Goal: Task Accomplishment & Management: Use online tool/utility

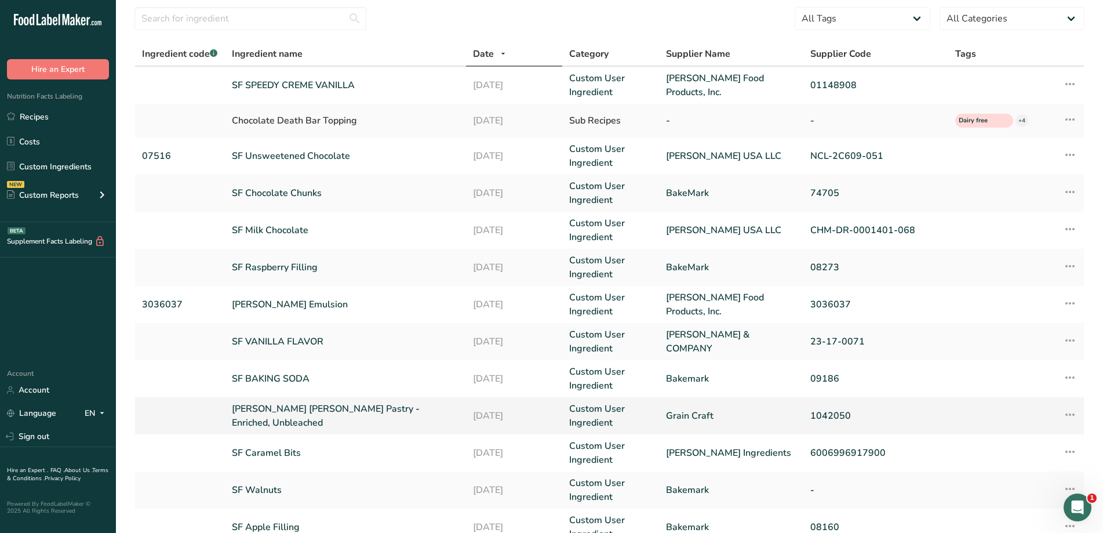
scroll to position [58, 0]
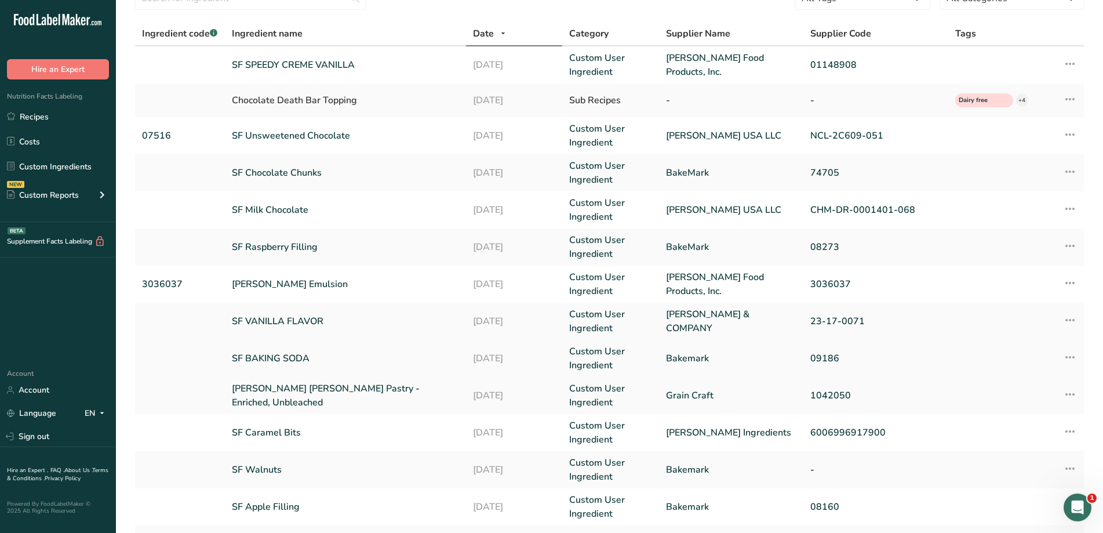
click at [274, 358] on link "SF BAKING SODA" at bounding box center [345, 358] width 227 height 14
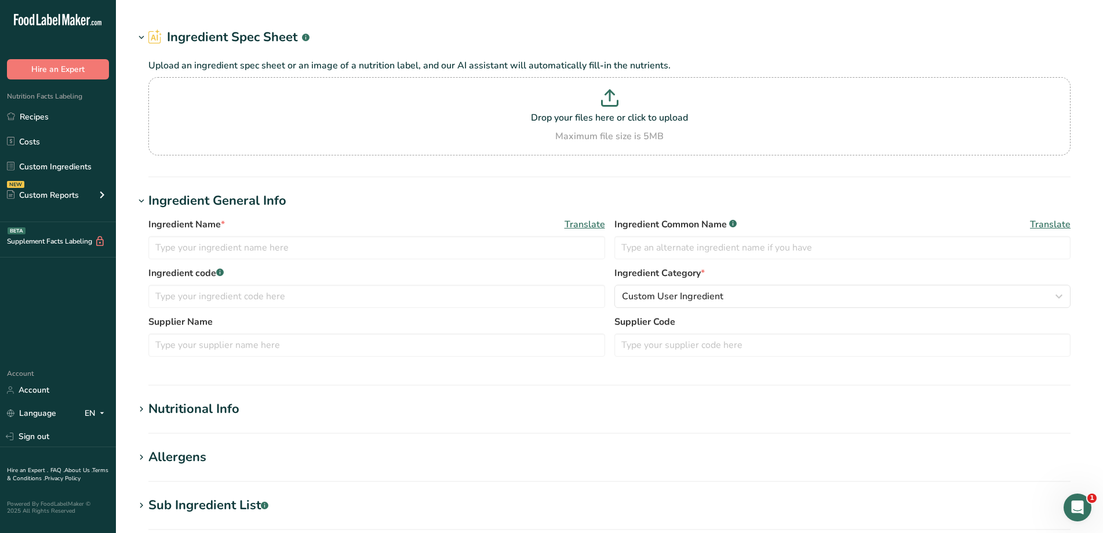
type input "SF BAKING SODA"
type input "BAKING SODA"
type input "Bakemark"
type input "09186"
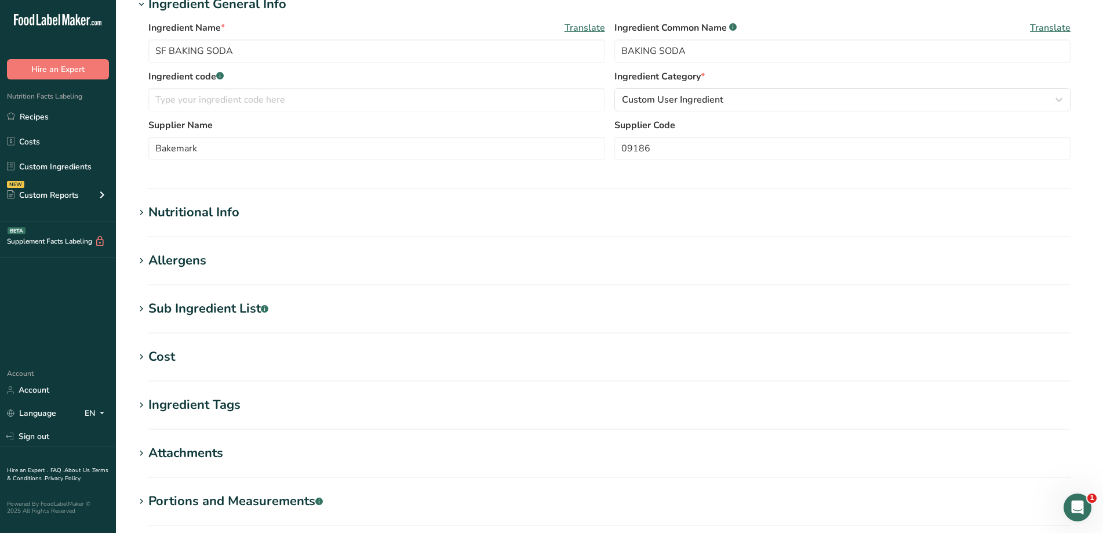
scroll to position [290, 0]
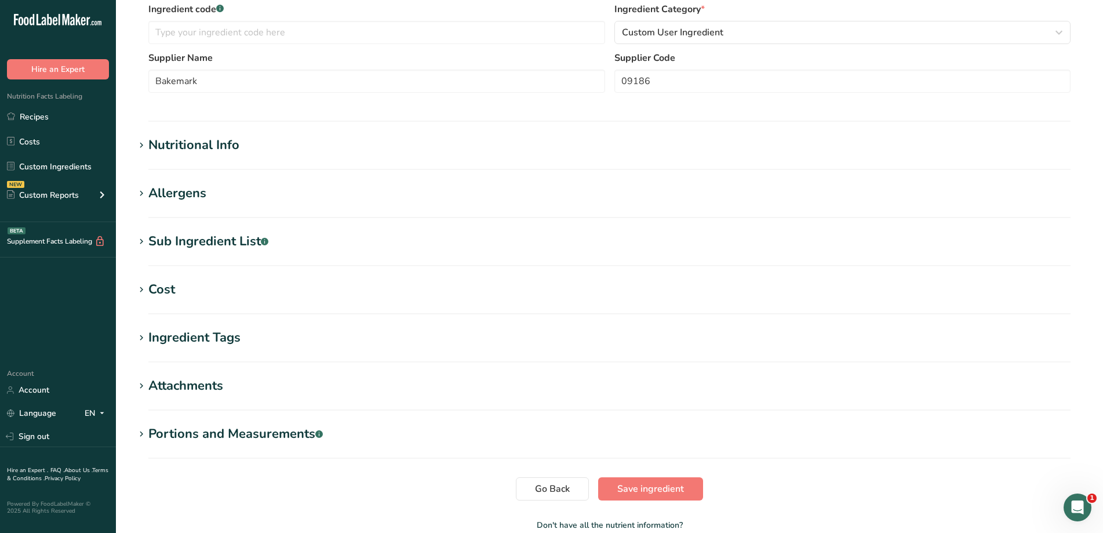
click at [146, 187] on icon at bounding box center [141, 194] width 10 height 16
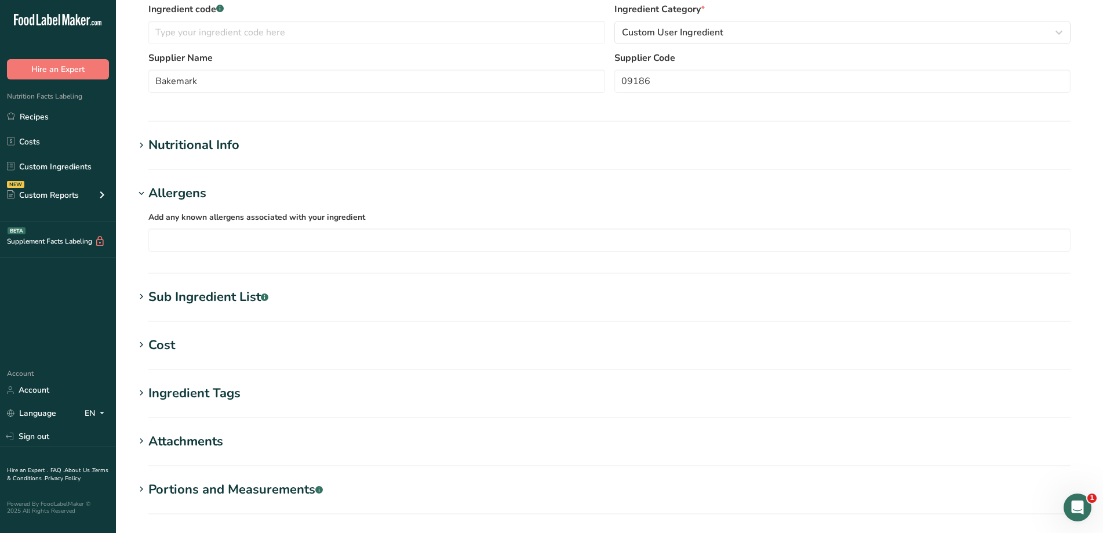
click at [141, 146] on icon at bounding box center [141, 145] width 10 height 16
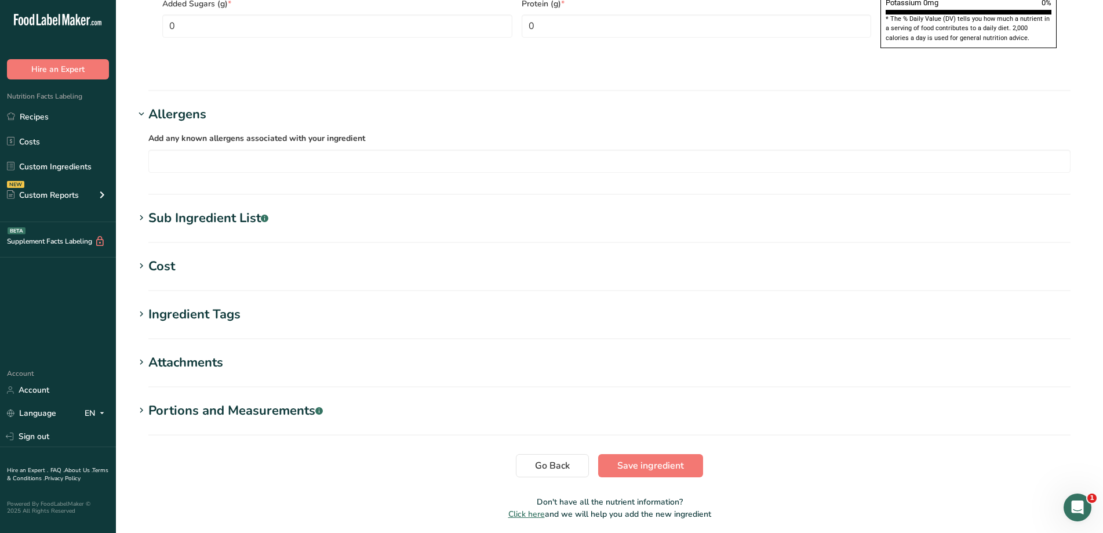
scroll to position [926, 0]
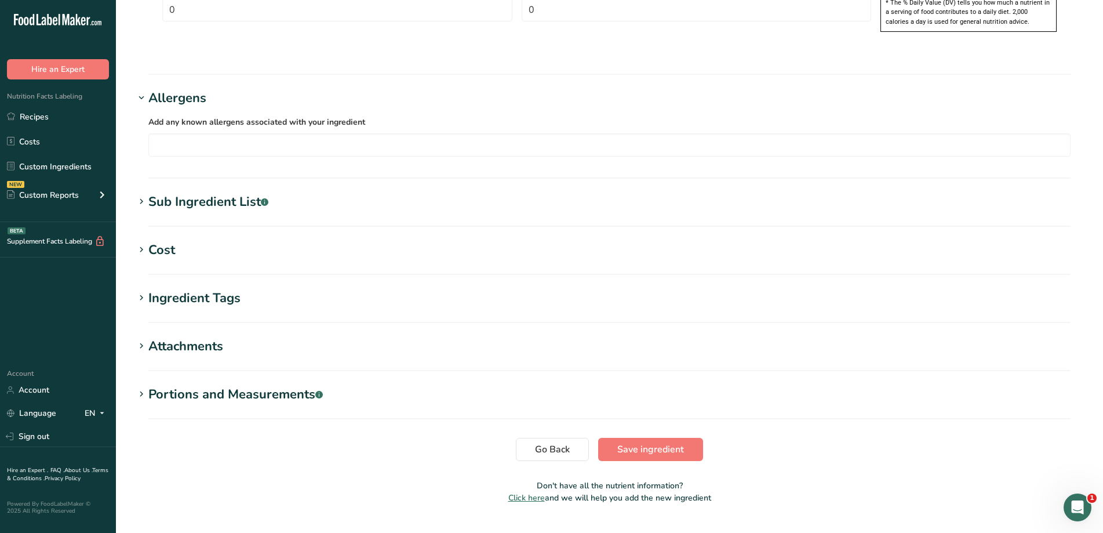
click at [141, 242] on icon at bounding box center [141, 250] width 10 height 16
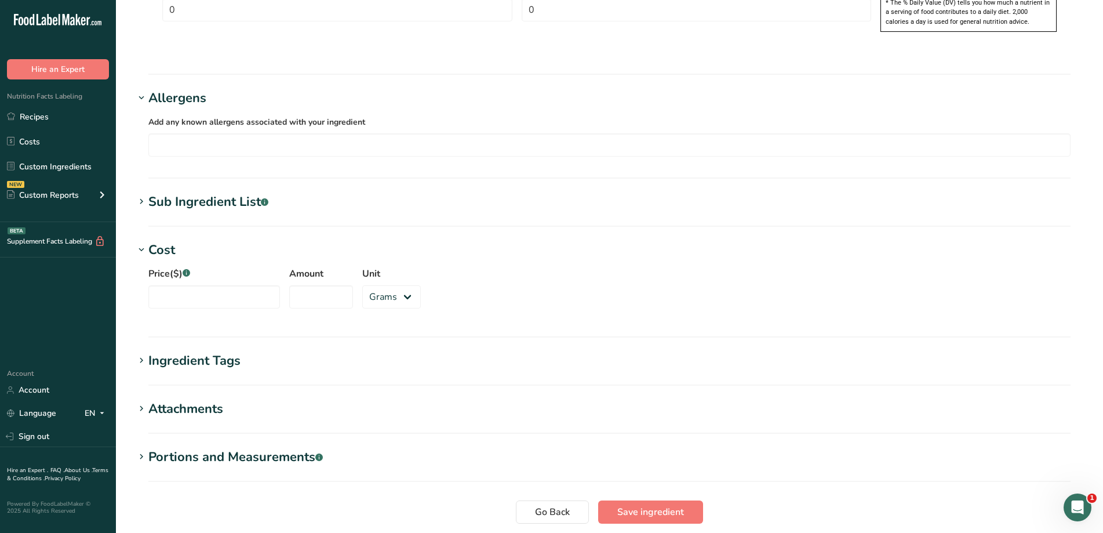
click at [166, 399] on div "Attachments" at bounding box center [185, 408] width 75 height 19
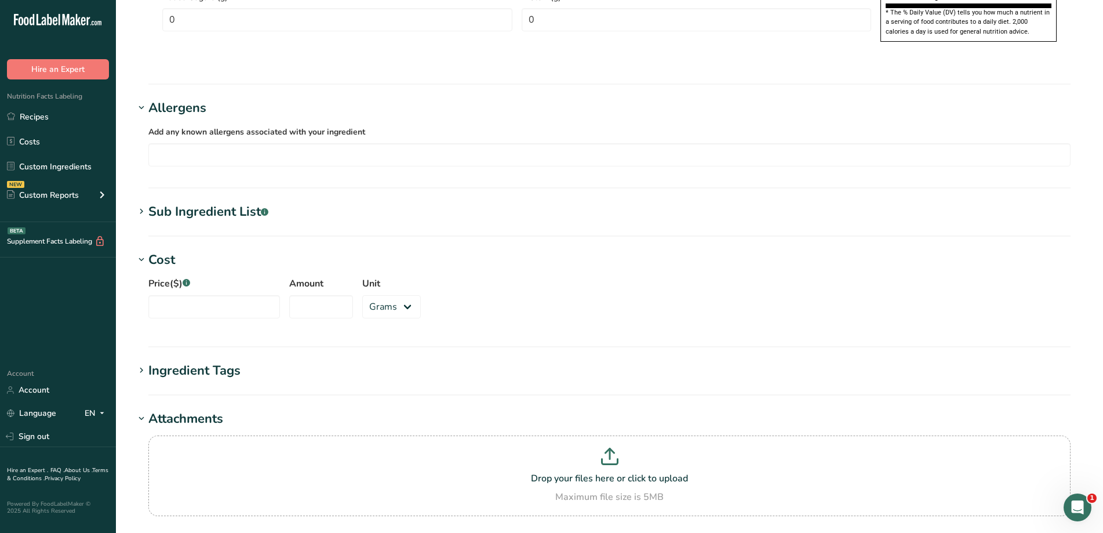
scroll to position [1097, 0]
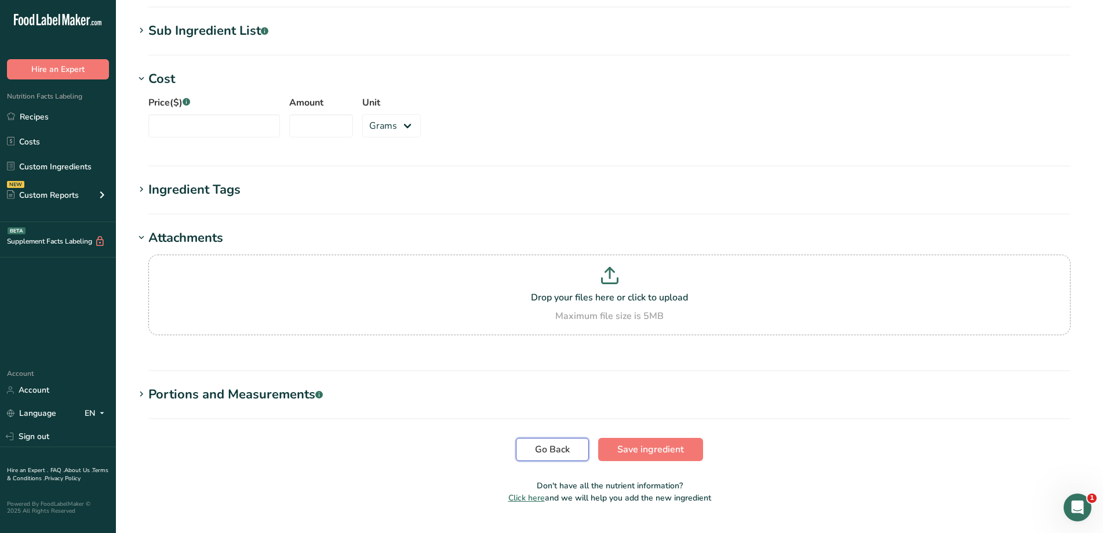
click at [549, 438] on button "Go Back" at bounding box center [552, 449] width 73 height 23
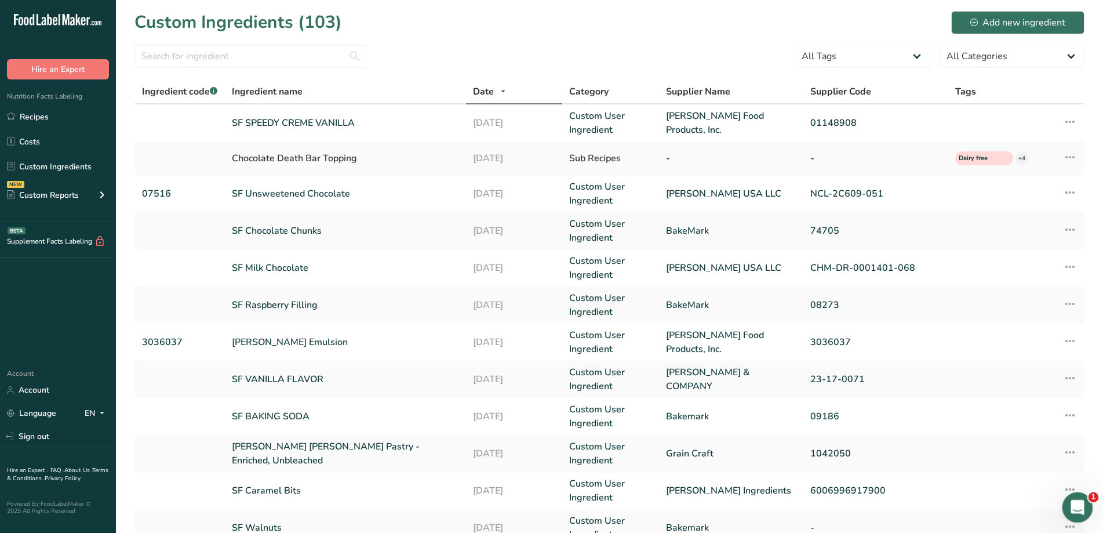
click at [1071, 507] on icon "Open Intercom Messenger" at bounding box center [1076, 505] width 19 height 19
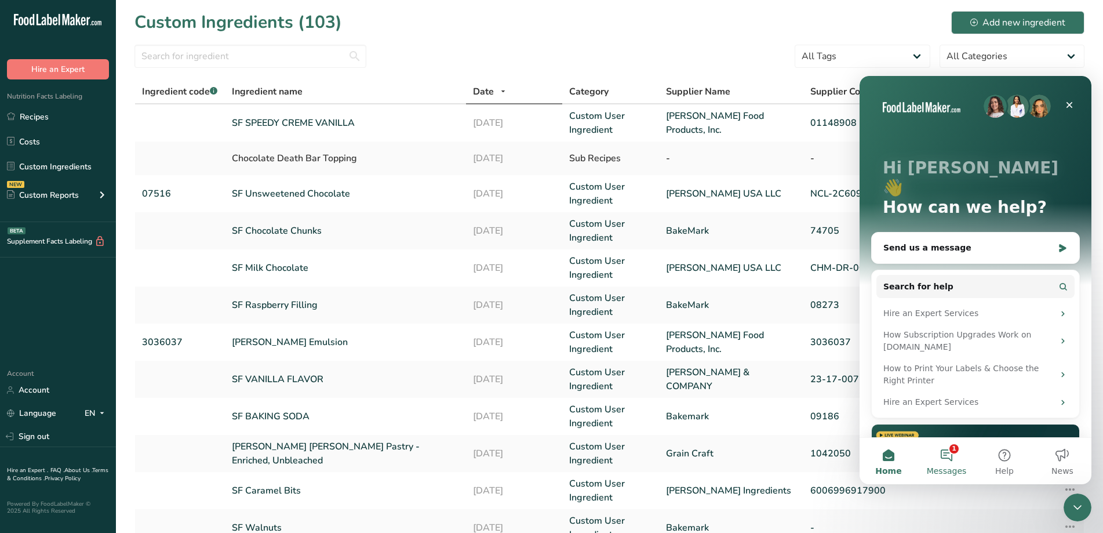
click at [950, 454] on button "1 Messages" at bounding box center [947, 461] width 58 height 46
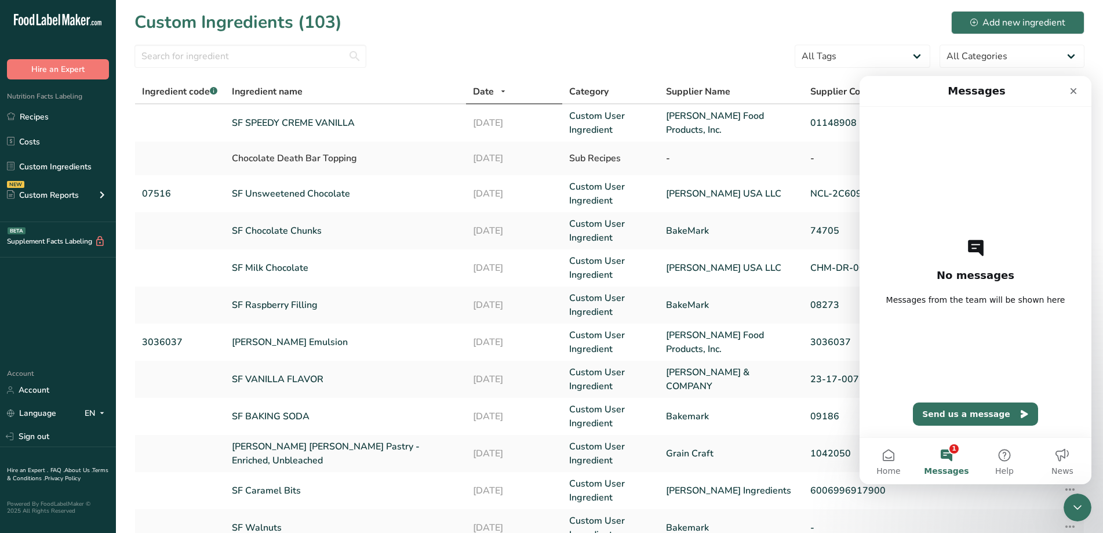
click at [959, 451] on button "1 Messages" at bounding box center [947, 461] width 58 height 46
click at [1076, 85] on div "Close" at bounding box center [1073, 91] width 21 height 21
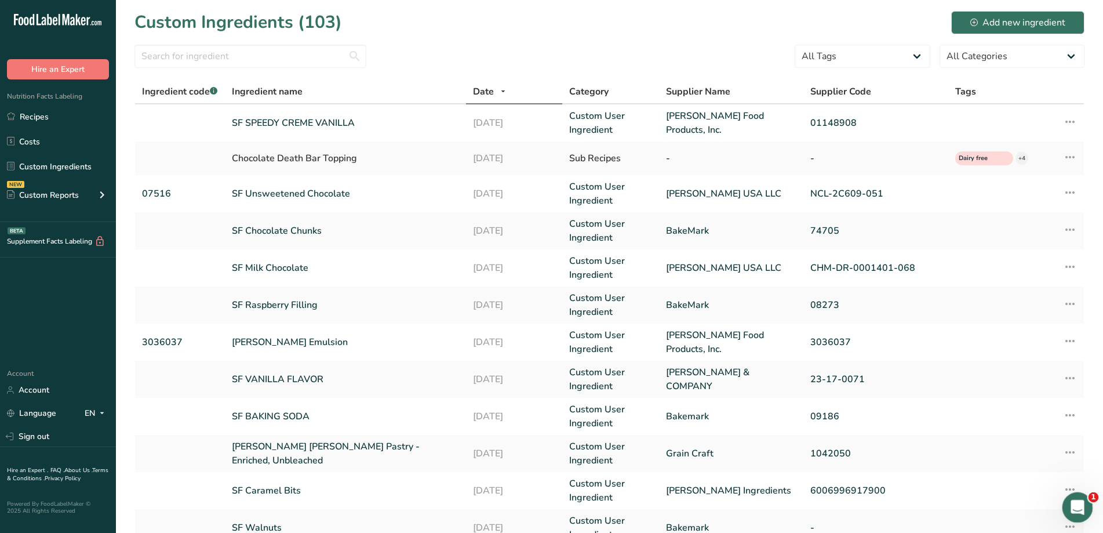
click at [1070, 501] on icon "Open Intercom Messenger" at bounding box center [1076, 505] width 19 height 19
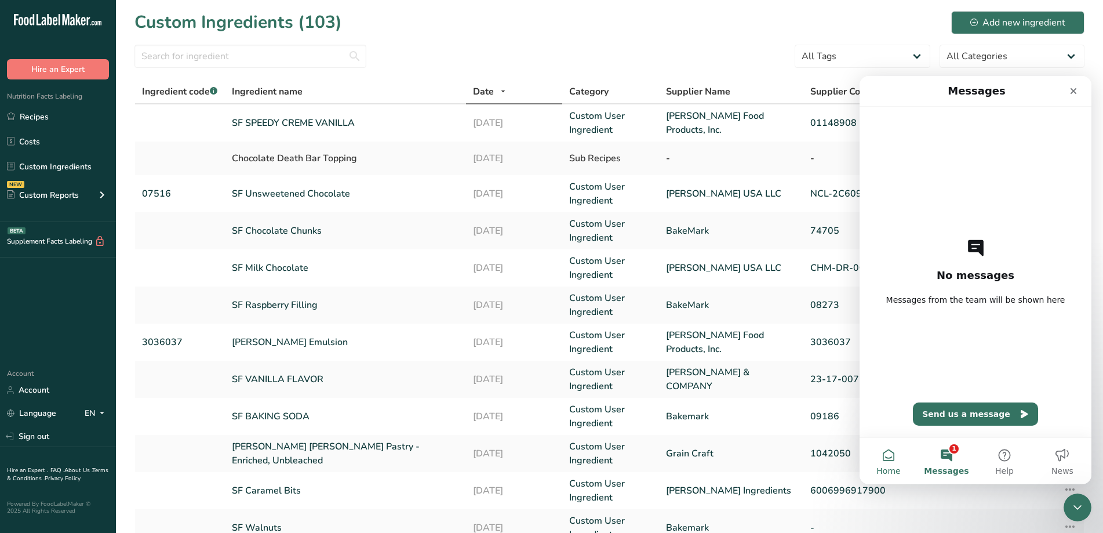
click at [881, 456] on button "Home" at bounding box center [889, 461] width 58 height 46
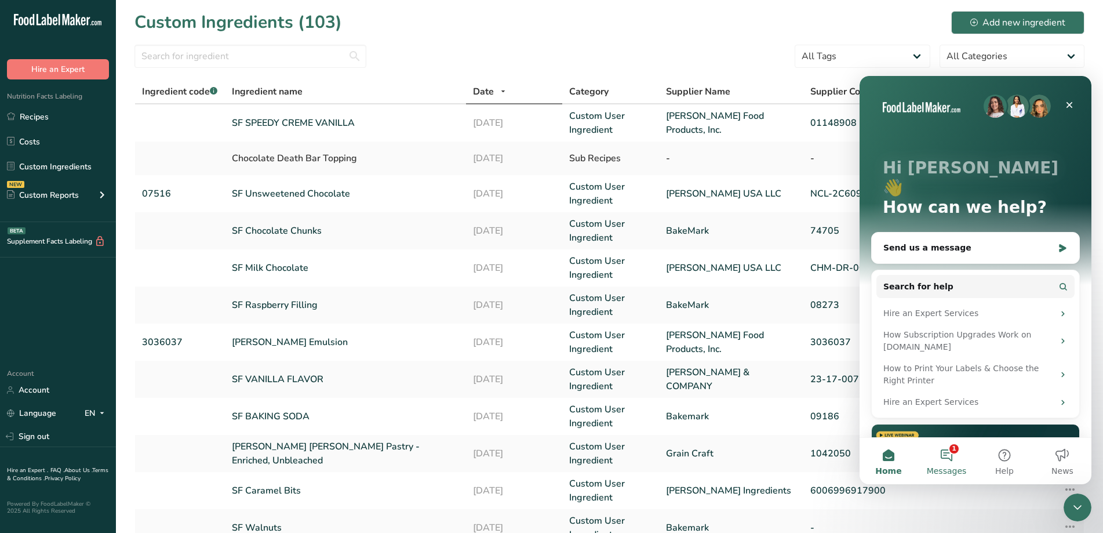
click at [957, 461] on button "1 Messages" at bounding box center [947, 461] width 58 height 46
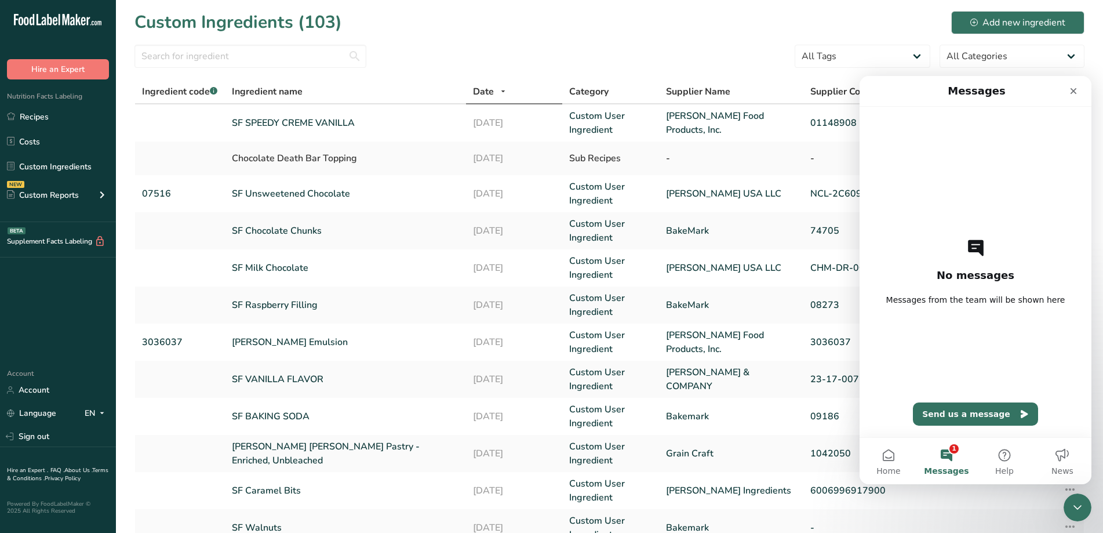
click at [992, 260] on div "No messages Messages from the team will be shown here Send us a message" at bounding box center [975, 272] width 191 height 330
click at [986, 294] on div "No messages Messages from the team will be shown here Send us a message" at bounding box center [975, 272] width 191 height 330
click at [987, 294] on span "Messages from the team will be shown here" at bounding box center [975, 300] width 179 height 12
click at [1074, 94] on icon "Close" at bounding box center [1073, 90] width 9 height 9
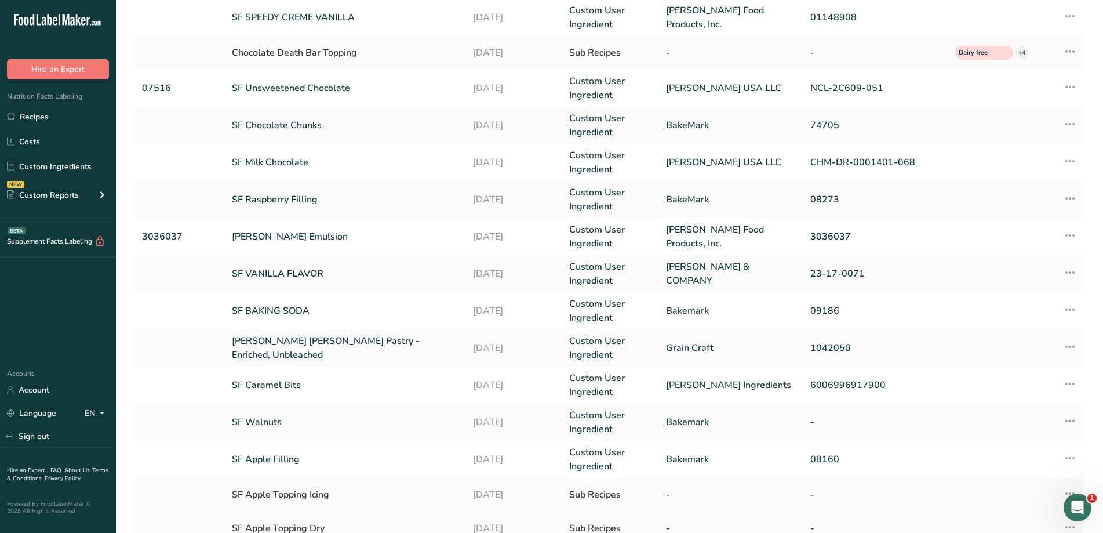
scroll to position [211, 0]
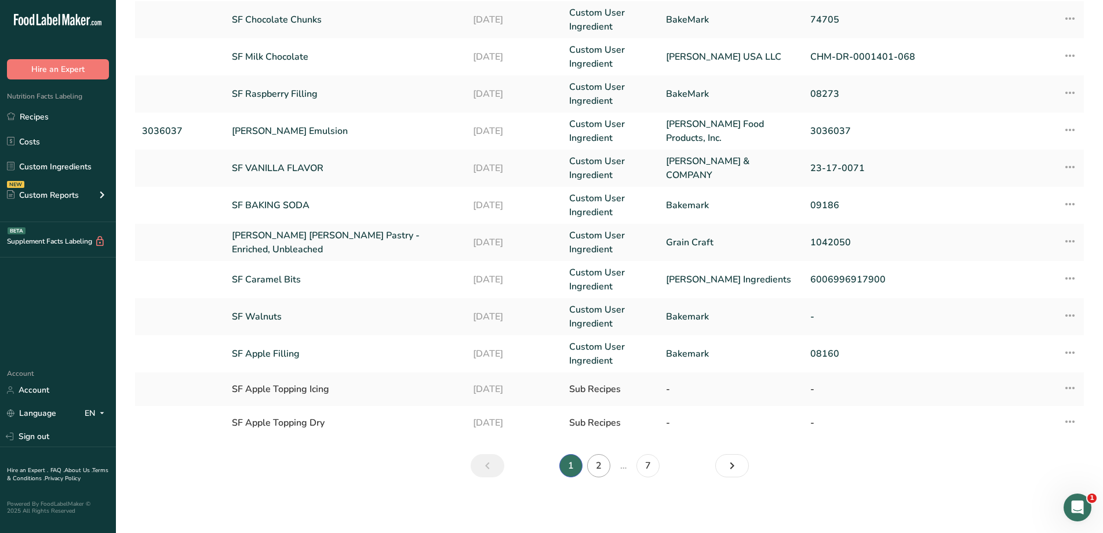
click at [603, 468] on link "2" at bounding box center [598, 465] width 23 height 23
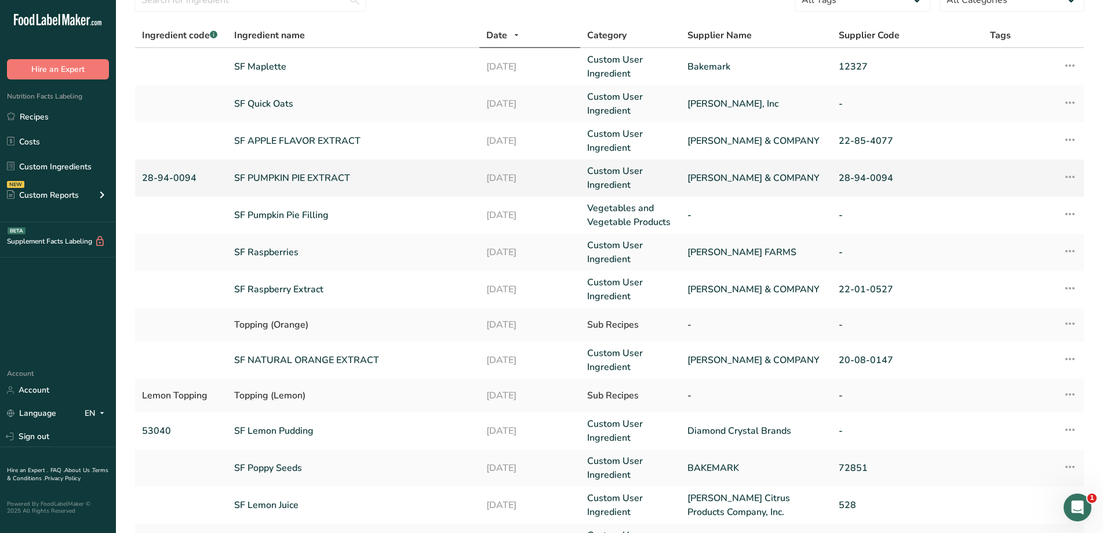
scroll to position [41, 0]
